Goal: Task Accomplishment & Management: Complete application form

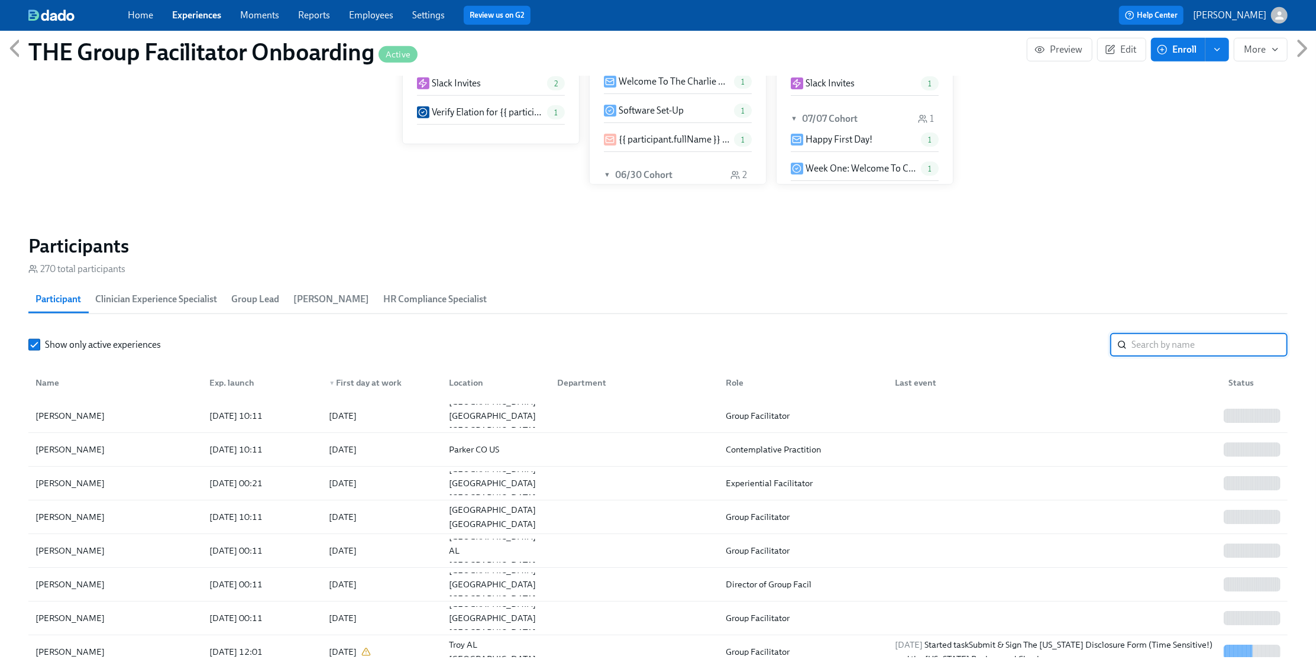
scroll to position [0, 16481]
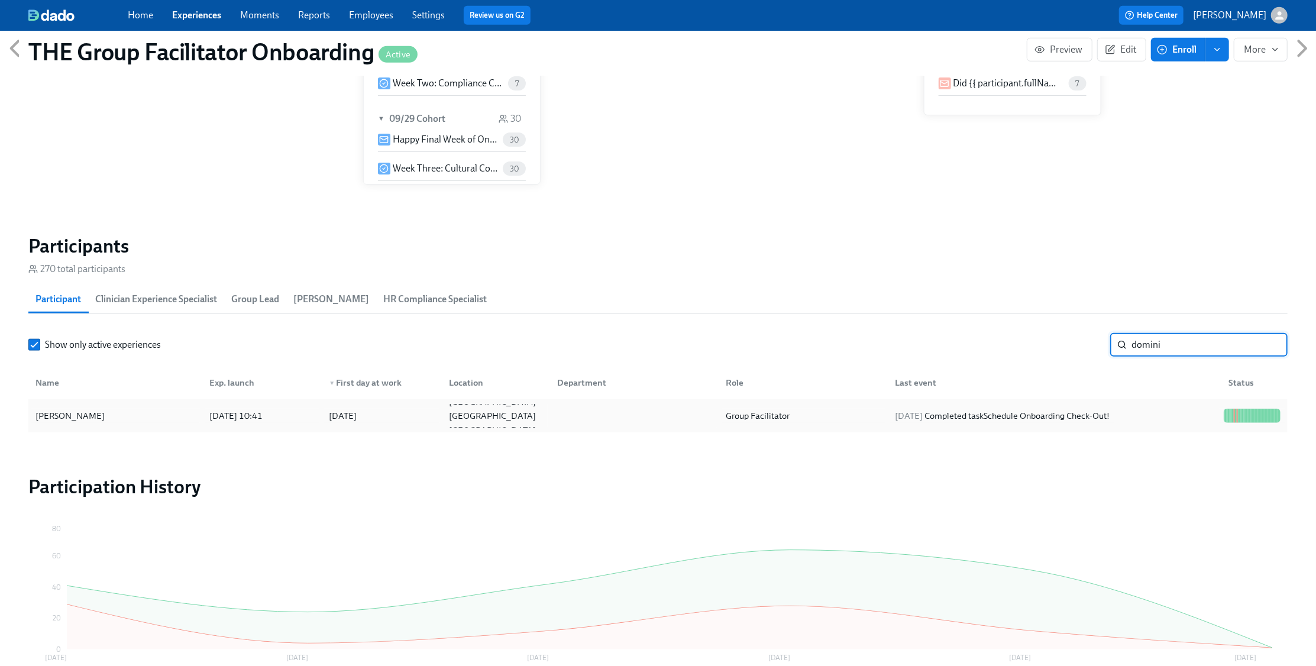
type input "domini"
click at [1113, 414] on div "2025/10/01 Completed task Schedule Onboarding Check-Out!" at bounding box center [1002, 416] width 224 height 14
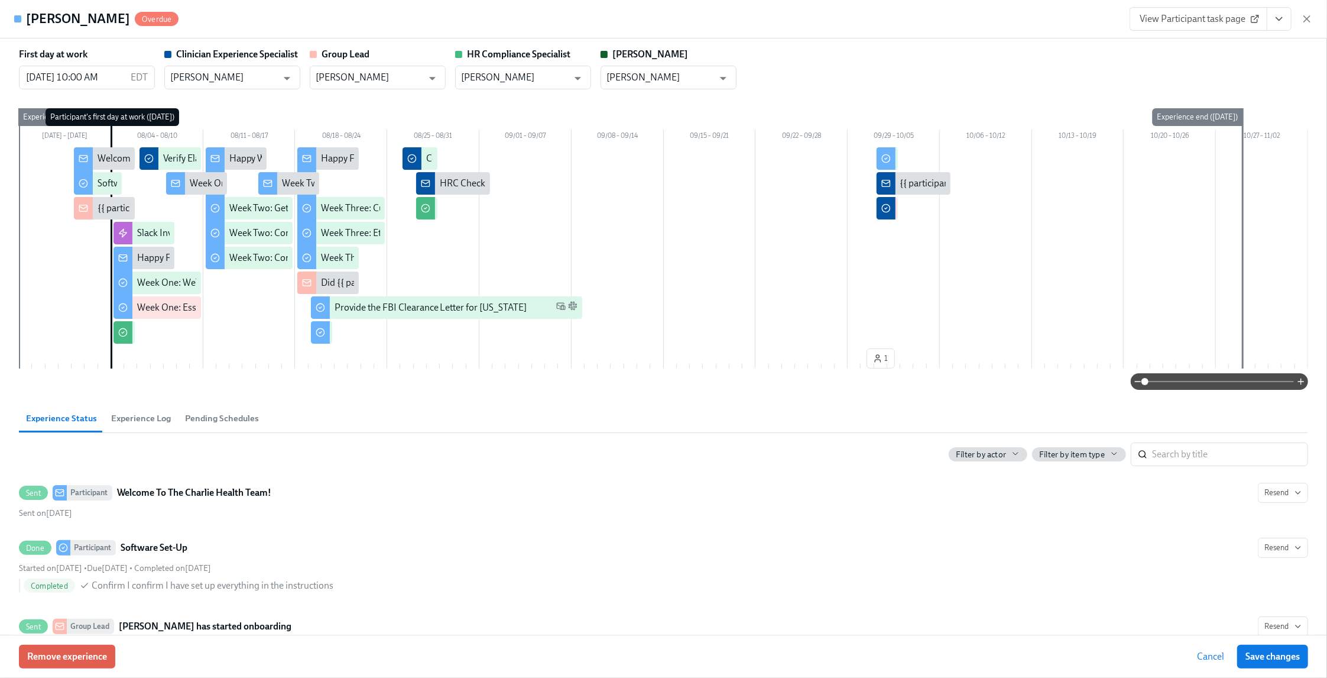
click at [1287, 23] on button "View task page" at bounding box center [1279, 19] width 25 height 24
click at [1245, 46] on link "View Clinician Experience Specialist task page" at bounding box center [1210, 46] width 182 height 13
click at [1311, 22] on icon "button" at bounding box center [1307, 19] width 12 height 12
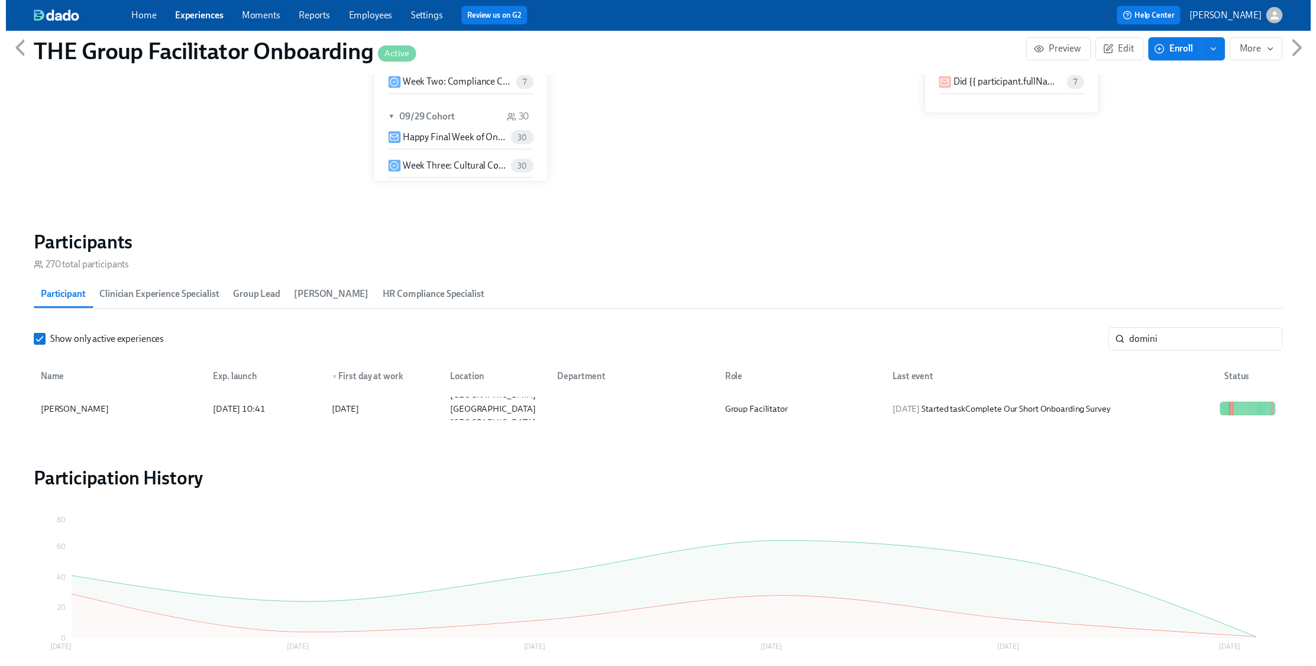
scroll to position [0, 16481]
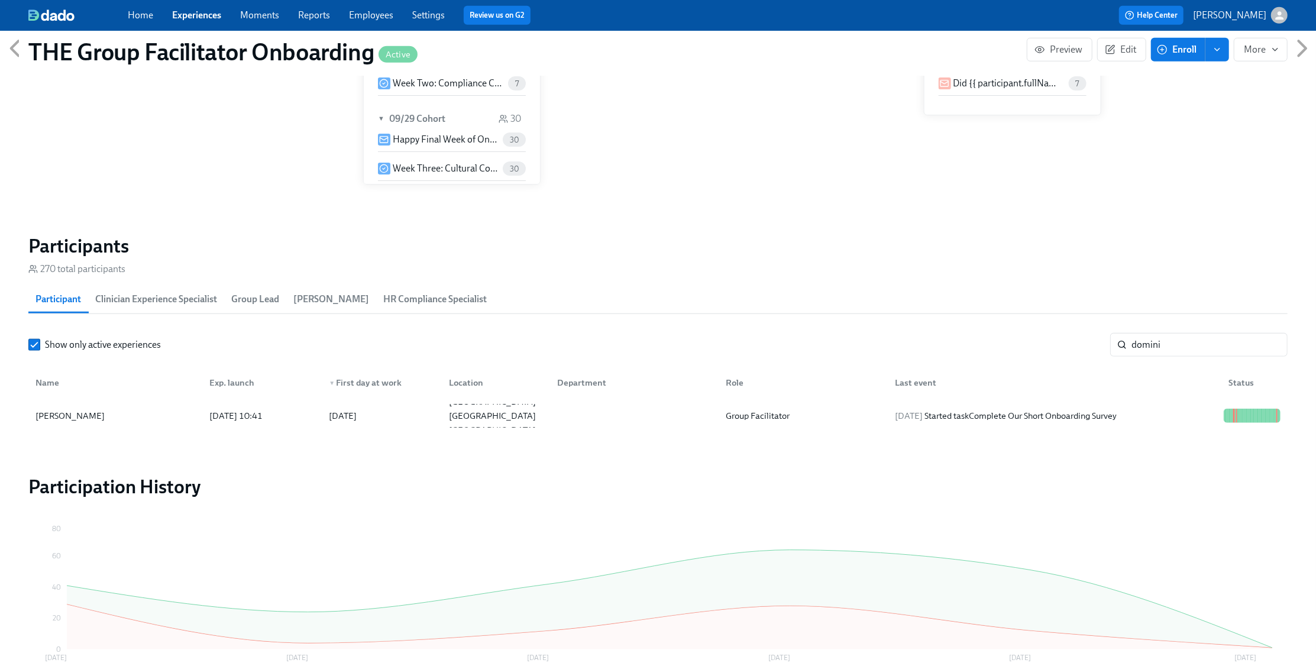
click at [1272, 345] on input "domini" at bounding box center [1209, 345] width 156 height 24
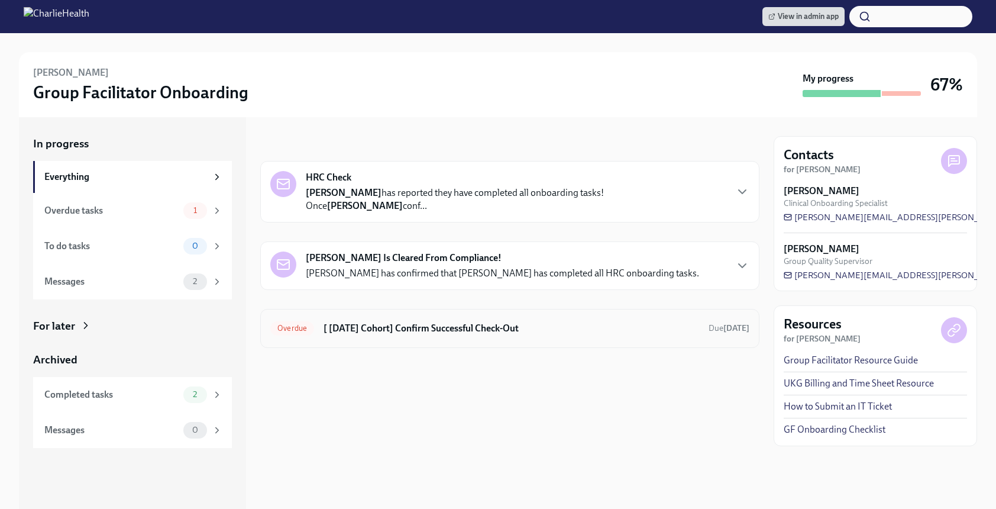
click at [504, 326] on h6 "[ [DATE] Cohort] Confirm Successful Check-Out" at bounding box center [510, 328] width 375 height 13
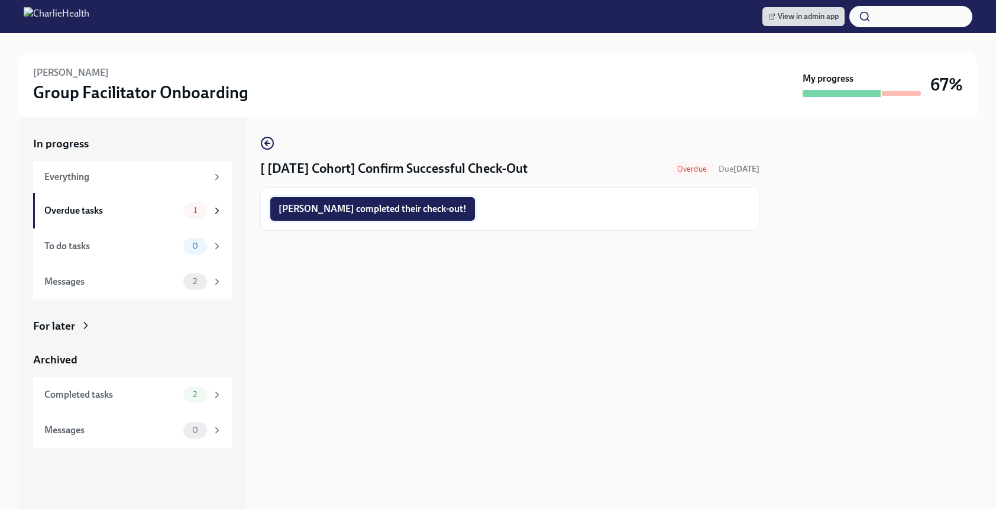
click at [392, 205] on span "[PERSON_NAME] completed their check-out!" at bounding box center [372, 209] width 188 height 12
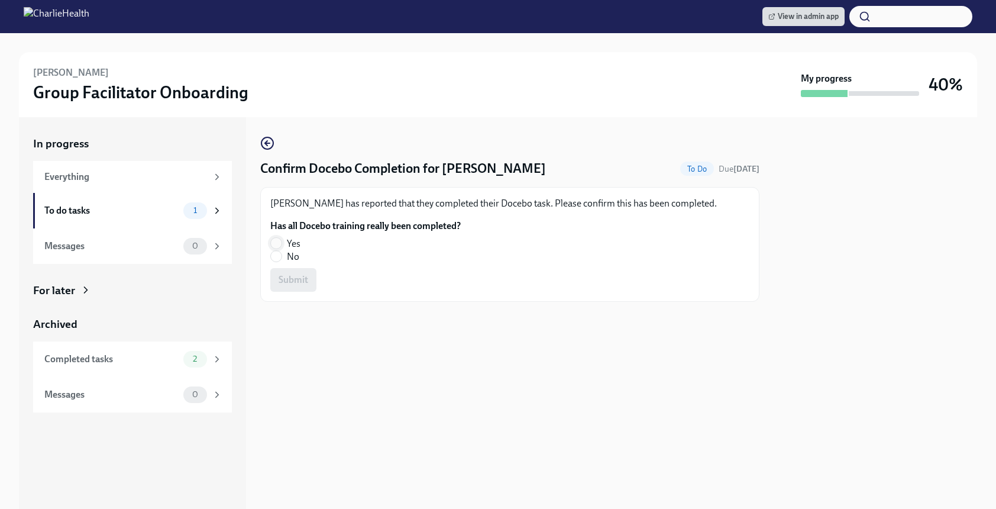
click at [281, 243] on span at bounding box center [276, 243] width 12 height 12
click at [281, 243] on input "Yes" at bounding box center [276, 243] width 11 height 11
radio input "true"
click at [289, 274] on span "Submit" at bounding box center [293, 280] width 30 height 12
click at [279, 243] on input "Yes" at bounding box center [276, 243] width 11 height 11
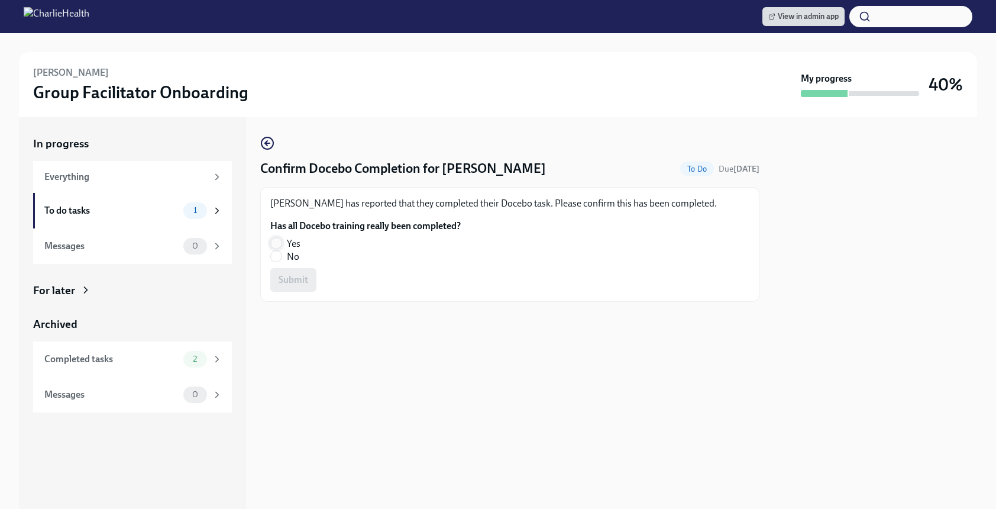
radio input "true"
click at [287, 285] on span "Submit" at bounding box center [293, 280] width 30 height 12
